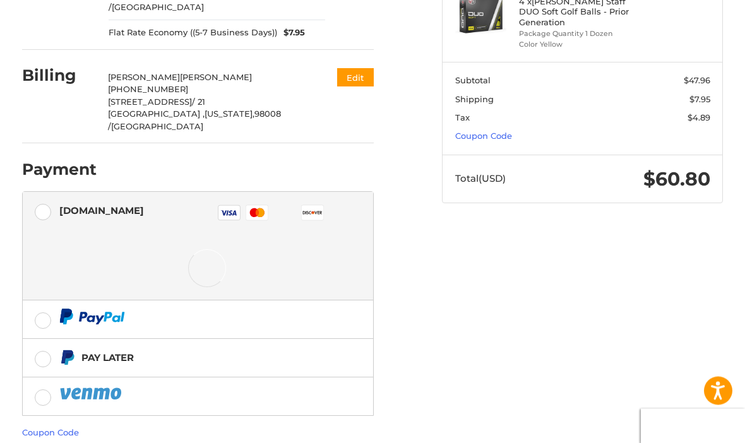
scroll to position [246, 0]
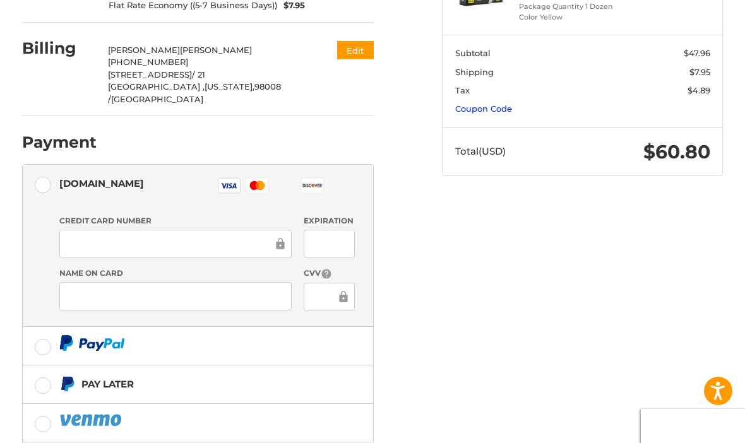
click at [493, 104] on link "Coupon Code" at bounding box center [483, 109] width 57 height 10
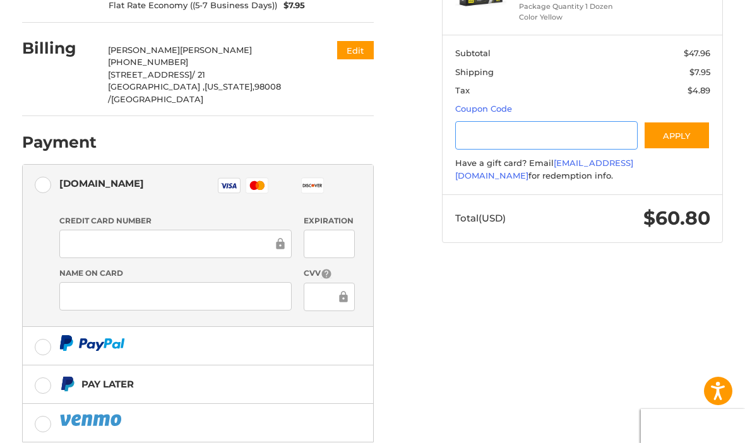
click at [518, 130] on input "Gift Certificate or Coupon Code" at bounding box center [546, 135] width 182 height 28
type input "********"
click at [677, 125] on button "Apply" at bounding box center [676, 136] width 67 height 28
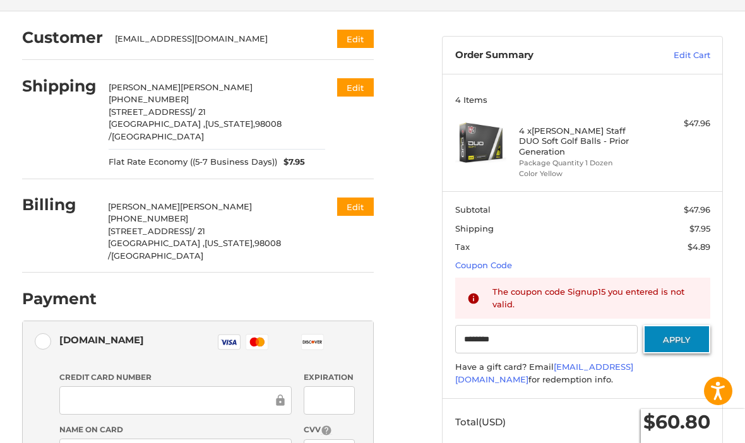
scroll to position [88, 0]
